Goal: Task Accomplishment & Management: Manage account settings

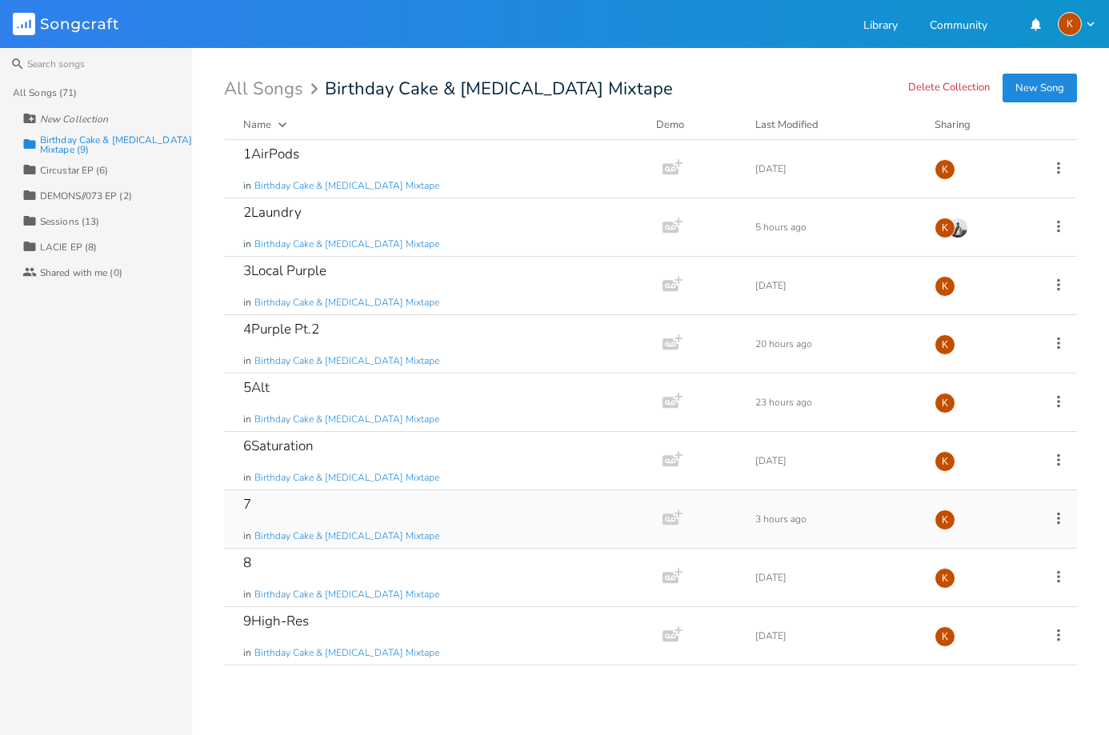
click at [1062, 513] on icon at bounding box center [1059, 519] width 18 height 18
click at [996, 538] on li "Edit Rename" at bounding box center [994, 543] width 128 height 27
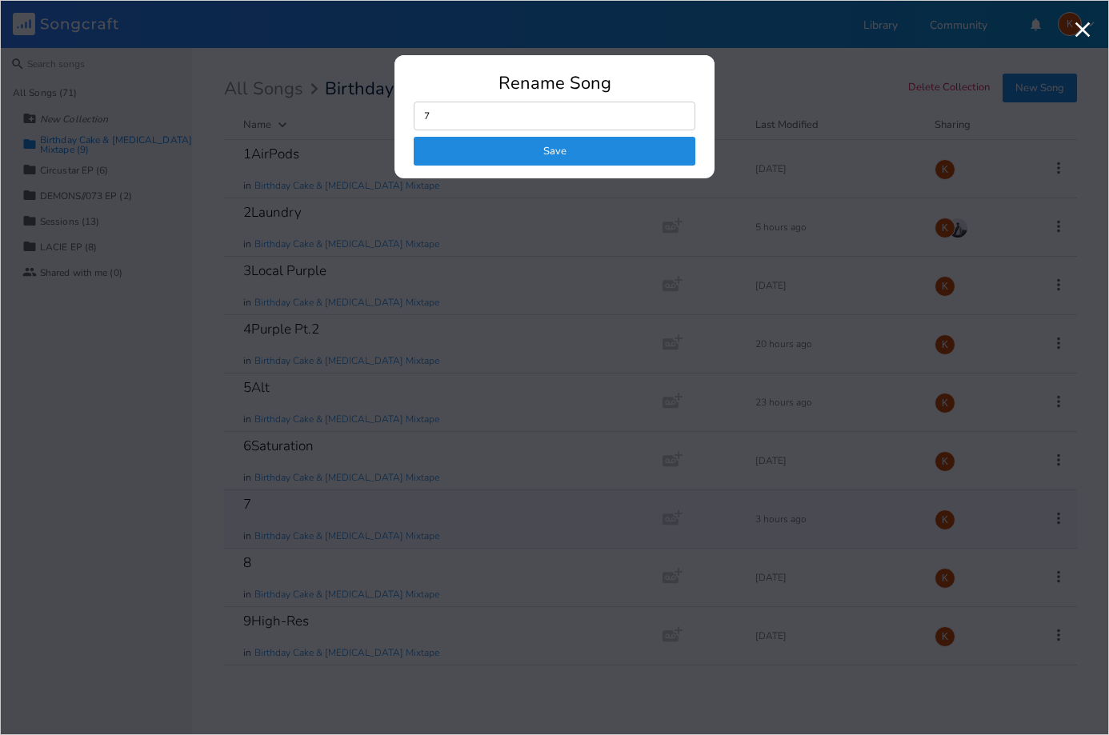
click at [522, 108] on input "7" at bounding box center [555, 116] width 282 height 29
click at [448, 117] on input "7GirlyPop" at bounding box center [555, 116] width 282 height 29
type input "7Girly Pop"
click at [522, 149] on button "Save" at bounding box center [555, 151] width 282 height 29
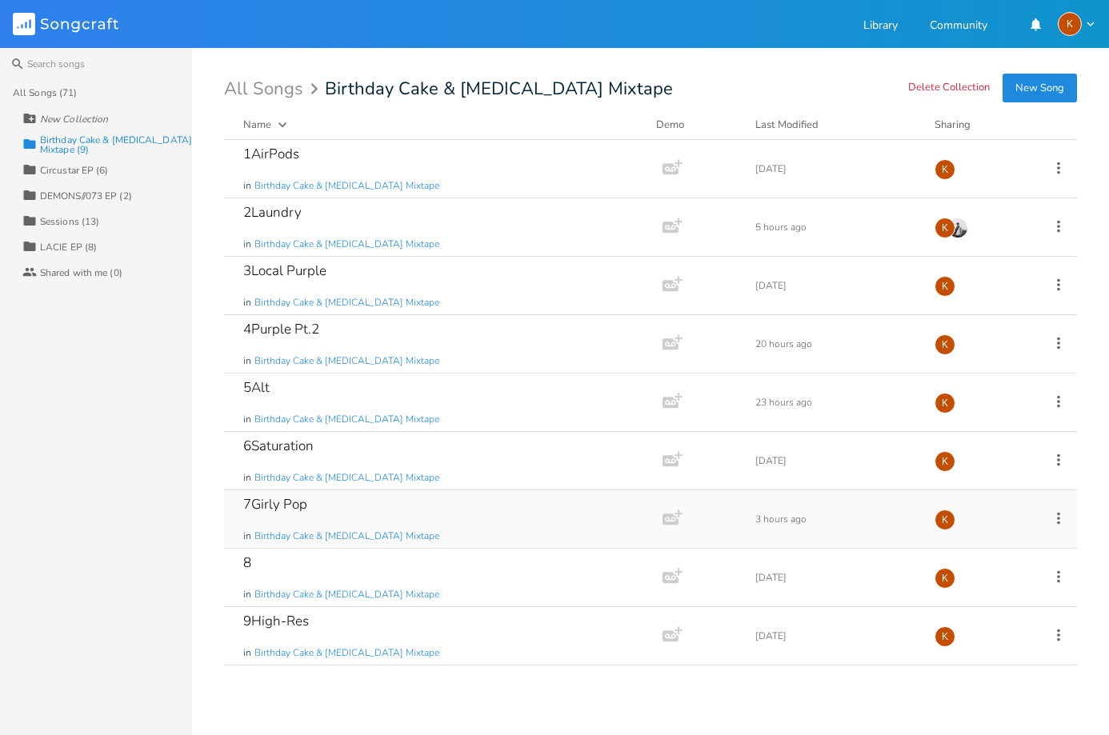
click at [1056, 516] on icon at bounding box center [1059, 519] width 18 height 18
click at [984, 534] on li "Edit Rename" at bounding box center [994, 543] width 128 height 27
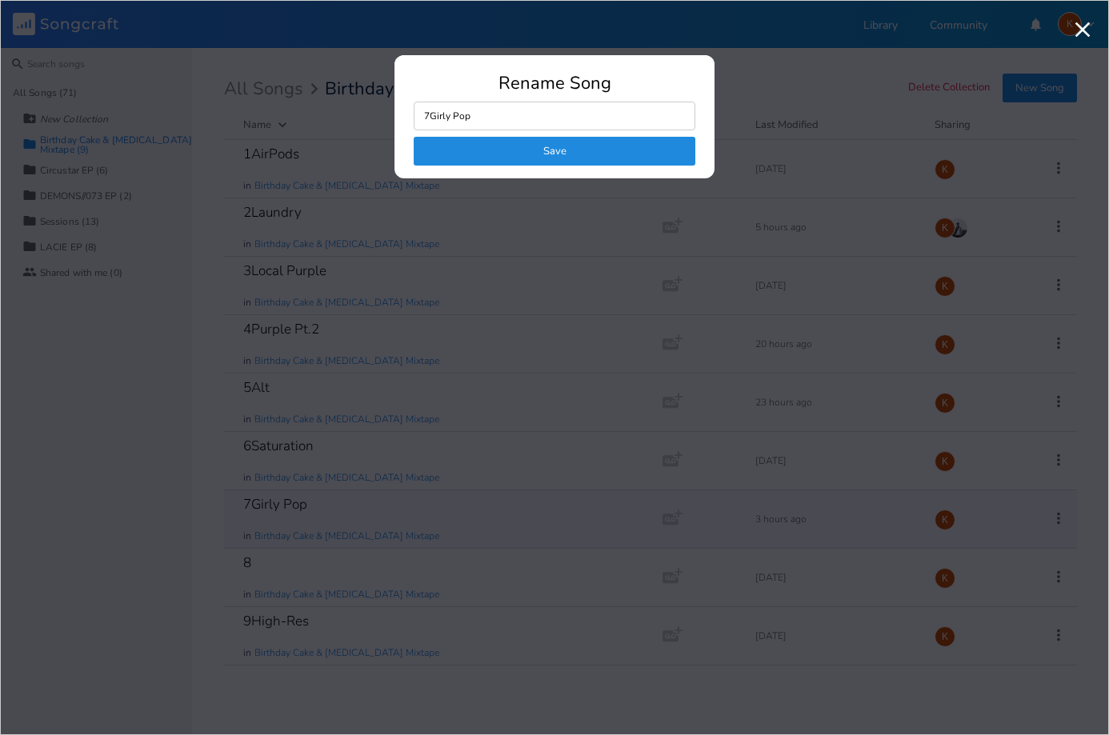
click at [453, 119] on input "7Girly Pop" at bounding box center [555, 116] width 282 height 29
type input "7GirlyPop"
click at [475, 143] on button "Save" at bounding box center [555, 151] width 282 height 29
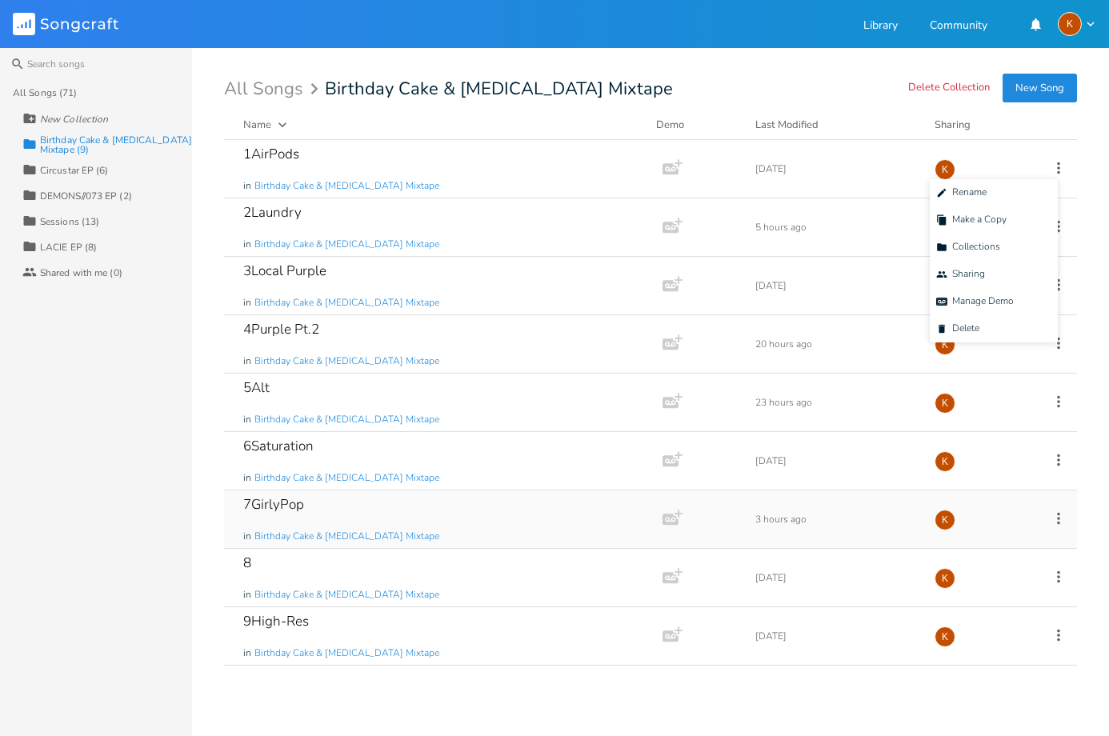
click at [1056, 514] on icon at bounding box center [1059, 519] width 18 height 18
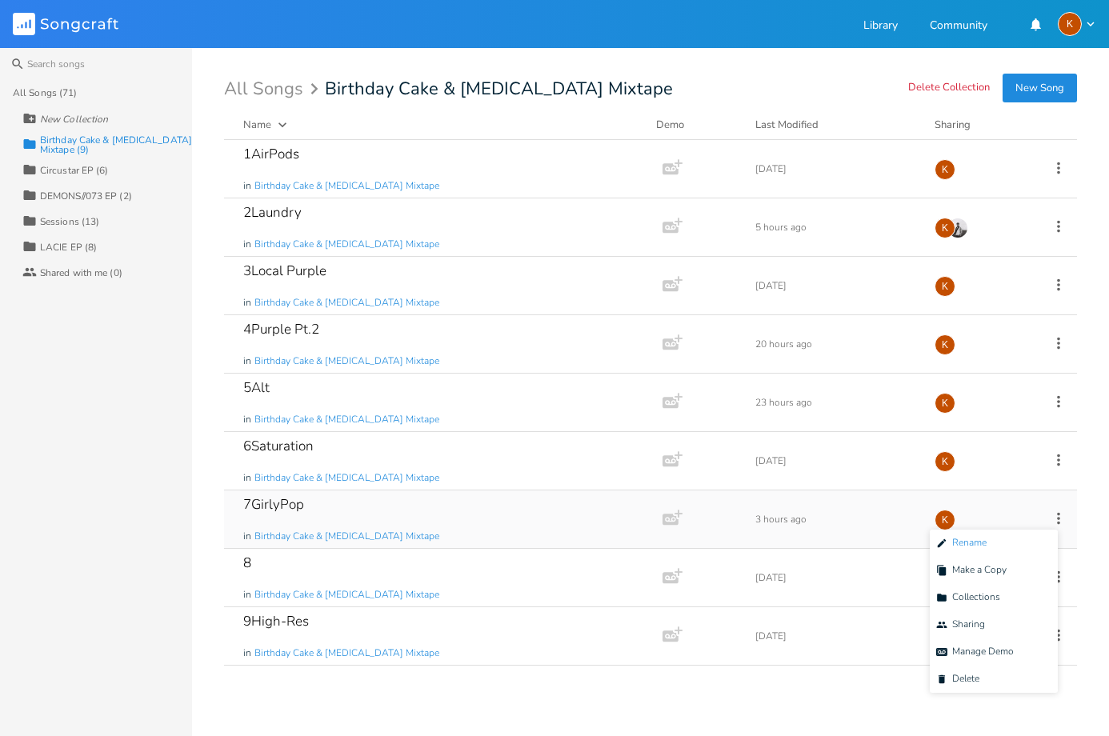
click at [971, 542] on span "Edit Rename" at bounding box center [961, 543] width 50 height 11
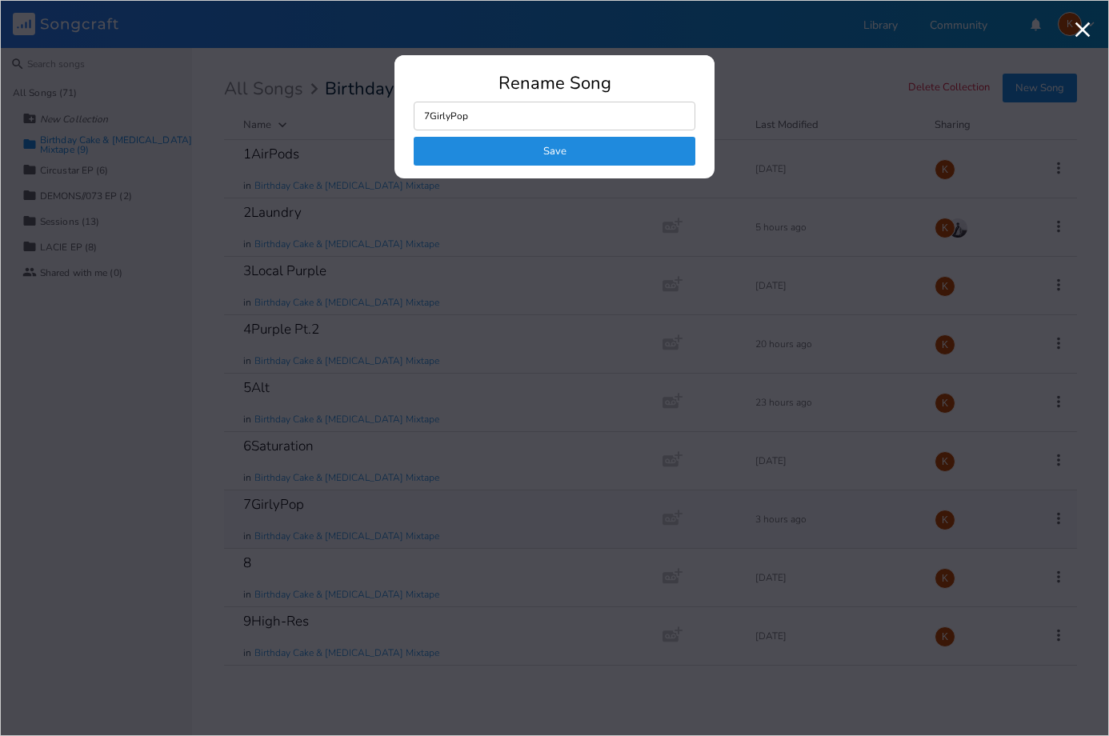
click at [431, 120] on input "7GirlyPop" at bounding box center [555, 116] width 282 height 29
type input "7Sour GirlyPop"
click button "Save" at bounding box center [555, 151] width 282 height 29
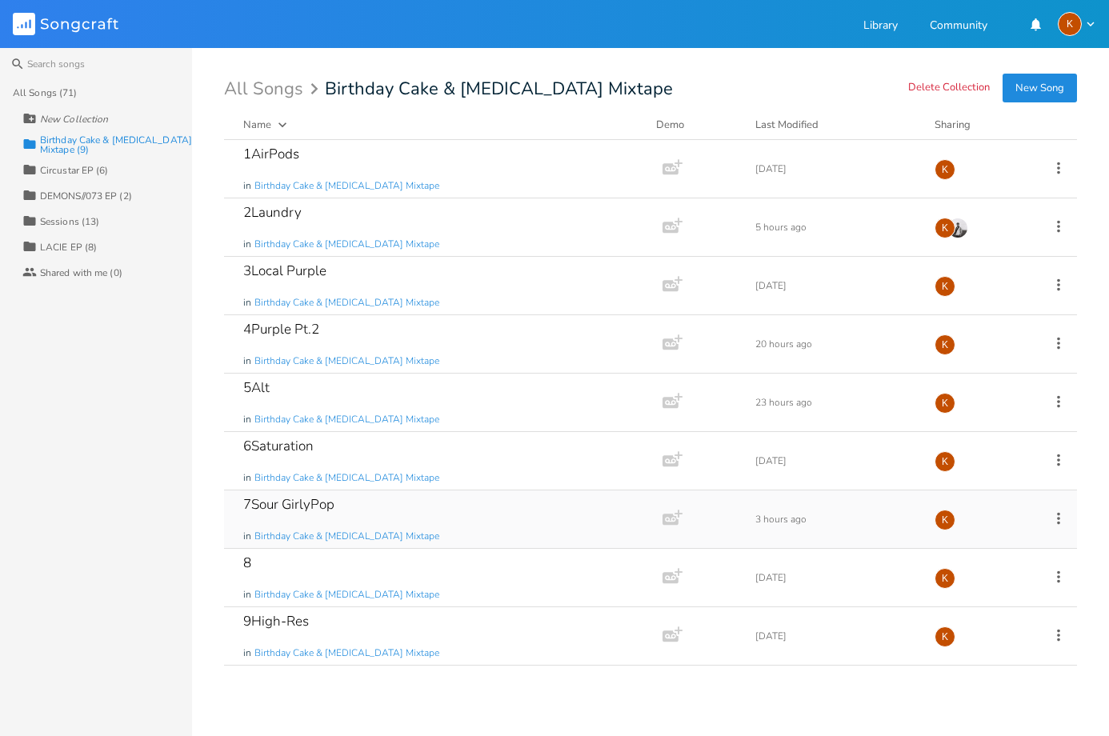
click at [1060, 518] on icon at bounding box center [1059, 519] width 18 height 18
click at [987, 546] on li "Edit Rename" at bounding box center [994, 543] width 128 height 27
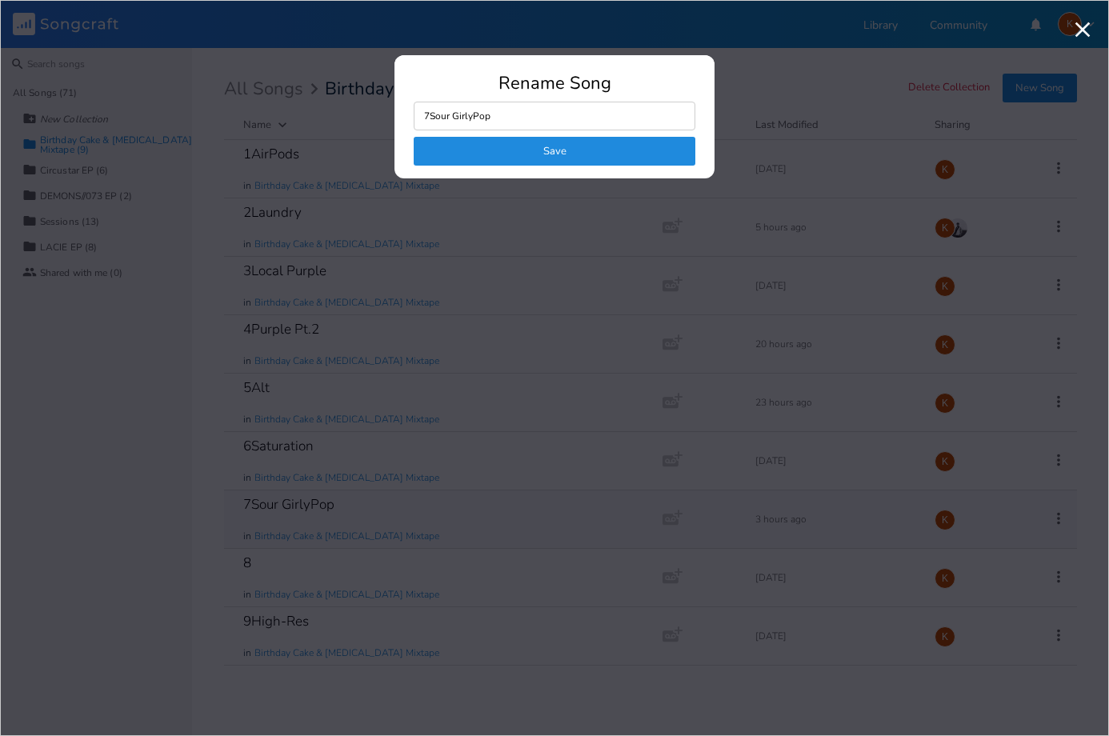
click at [446, 118] on input "7Sour GirlyPop" at bounding box center [555, 116] width 282 height 29
type input "7Extra SOUR GirlyPop"
click button "Save" at bounding box center [555, 151] width 282 height 29
